Goal: Task Accomplishment & Management: Use online tool/utility

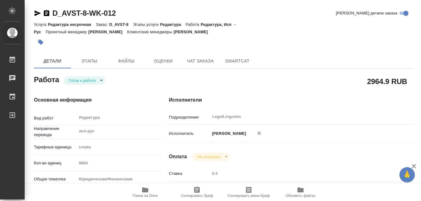
scroll to position [154, 0]
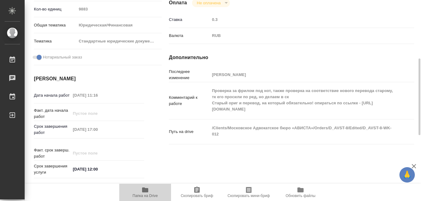
click at [144, 190] on icon "button" at bounding box center [145, 190] width 6 height 5
